Goal: Use online tool/utility: Utilize a website feature to perform a specific function

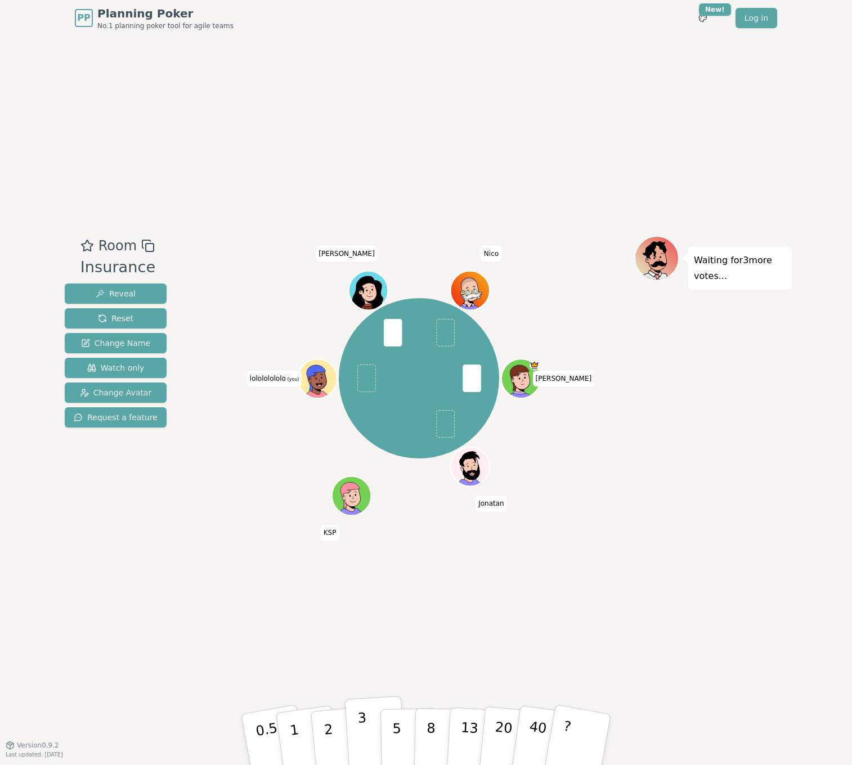
click at [364, 728] on p "3" at bounding box center [363, 740] width 12 height 61
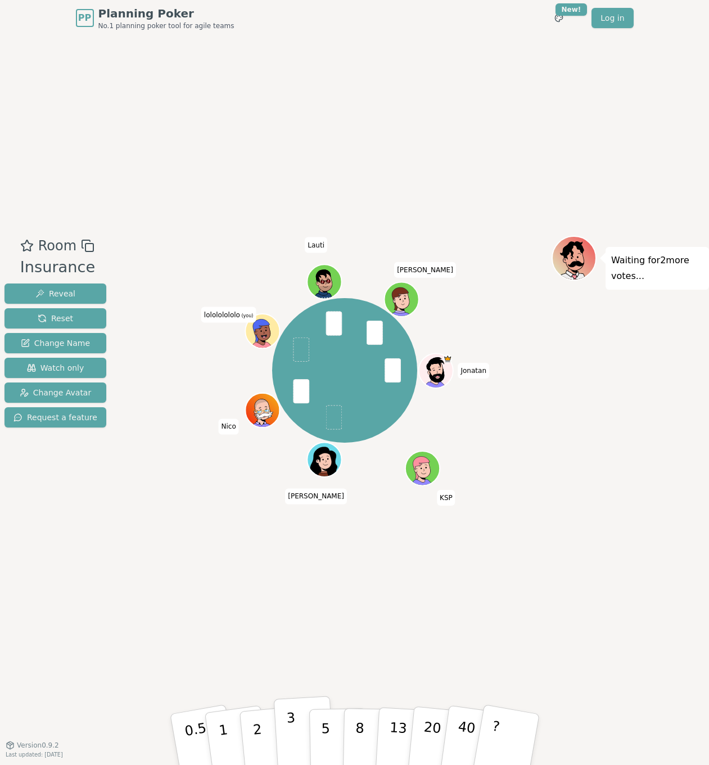
click at [285, 730] on button "3" at bounding box center [303, 740] width 61 height 88
click at [293, 735] on p "3" at bounding box center [292, 740] width 12 height 61
click at [295, 705] on button "3" at bounding box center [303, 740] width 61 height 88
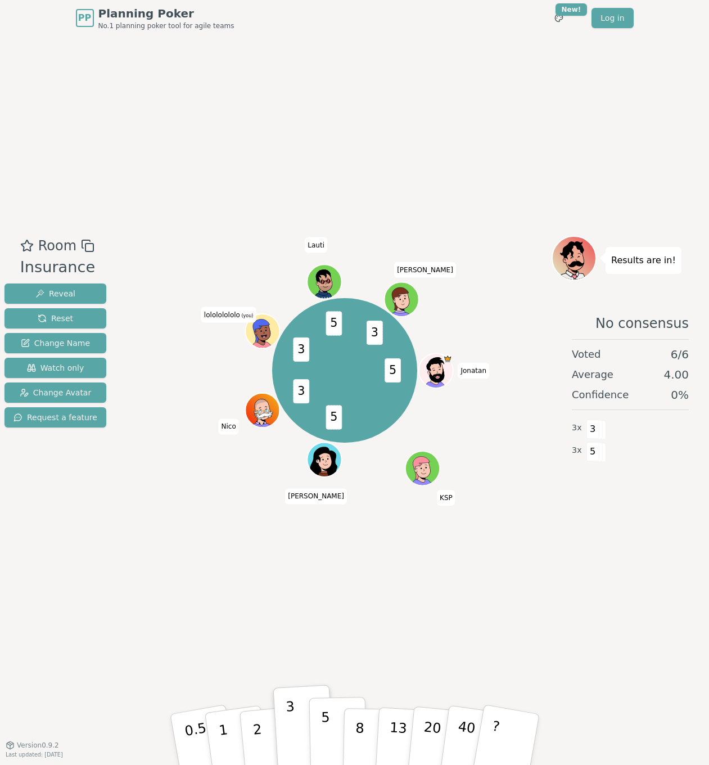
click at [318, 736] on button "5" at bounding box center [338, 740] width 58 height 86
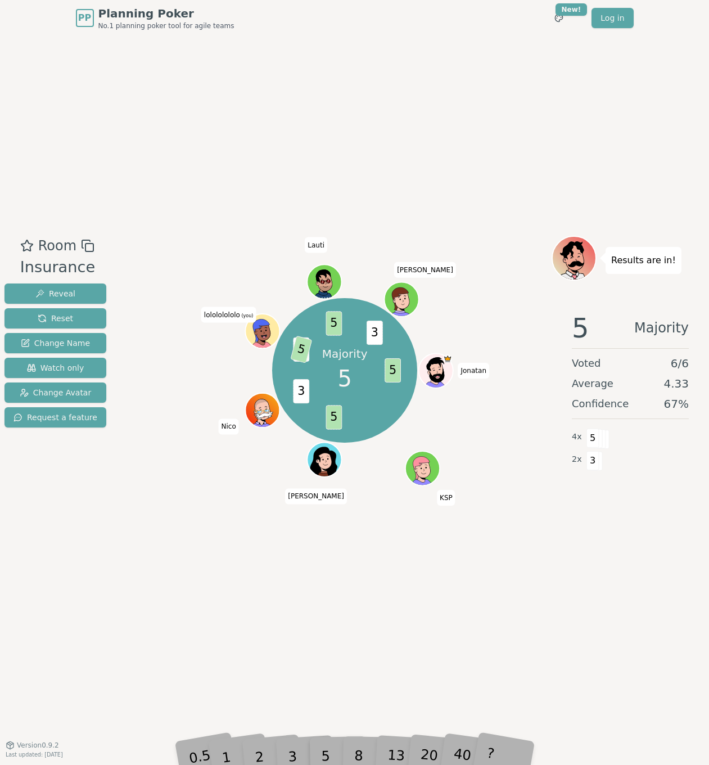
click at [72, 4] on div "PP Planning Poker No.1 planning poker tool for agile teams Toggle theme New! Lo…" at bounding box center [355, 18] width 576 height 36
